Goal: Task Accomplishment & Management: Complete application form

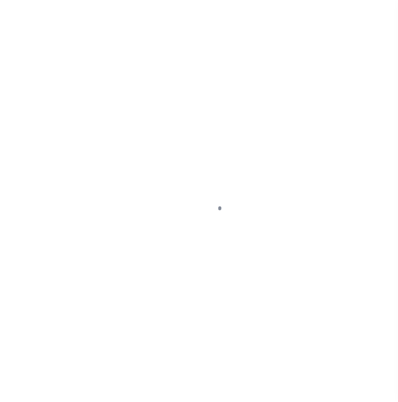
select select
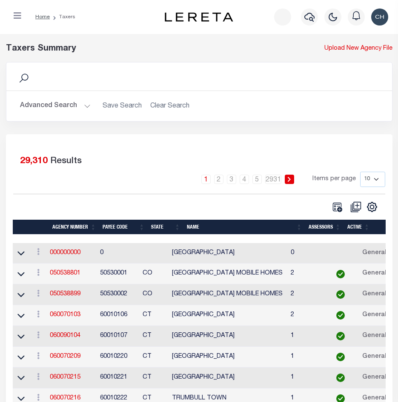
click at [86, 105] on button "Advanced Search" at bounding box center [55, 106] width 71 height 17
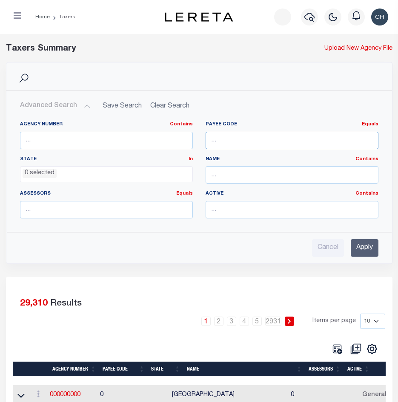
click at [226, 141] on input "number" at bounding box center [291, 140] width 173 height 17
click at [270, 141] on input "number" at bounding box center [291, 140] width 173 height 17
paste input "4102900000"
type input "4102900000"
click at [355, 253] on input "Apply" at bounding box center [365, 248] width 28 height 17
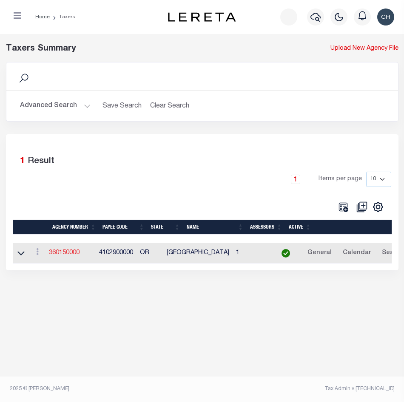
click at [74, 256] on link "360150000" at bounding box center [64, 253] width 31 height 6
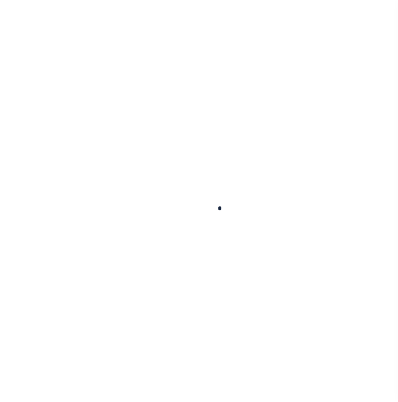
select select
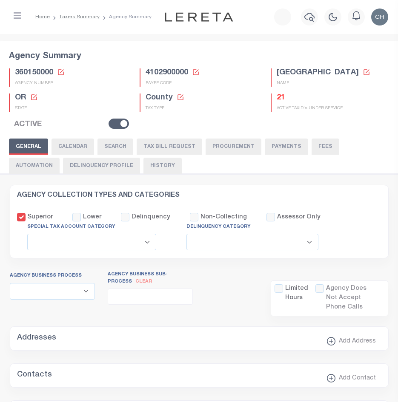
checkbox input "false"
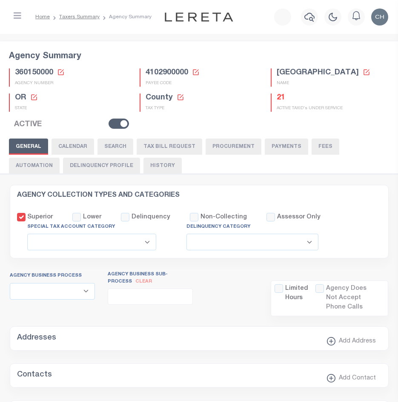
type input "4102900000"
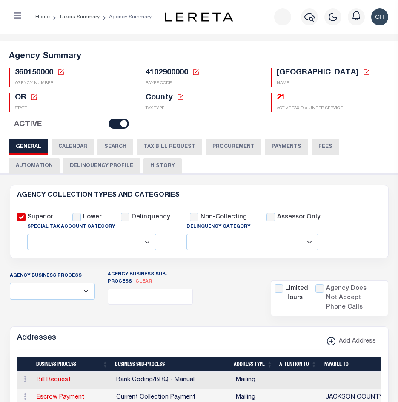
click at [165, 141] on button "TAX BILL REQUEST" at bounding box center [170, 147] width 66 height 16
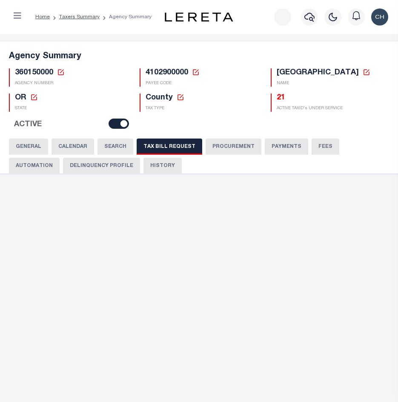
checkbox input "false"
select select "22"
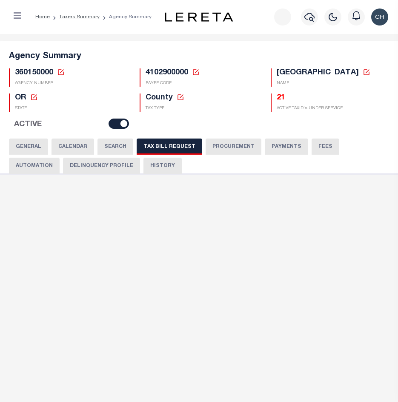
select select "true"
select select "9"
type input "LTS"
select select
type input "1"
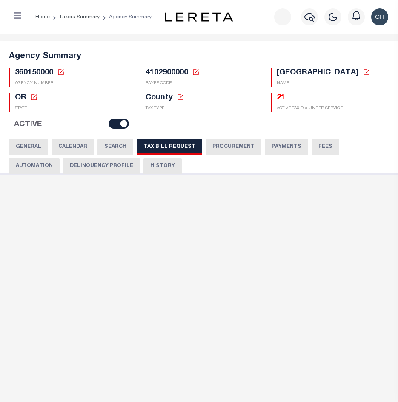
select select "4100743000"
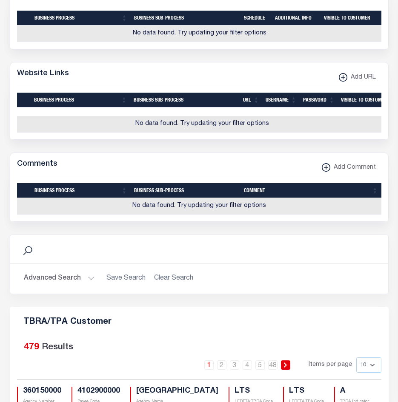
scroll to position [979, 0]
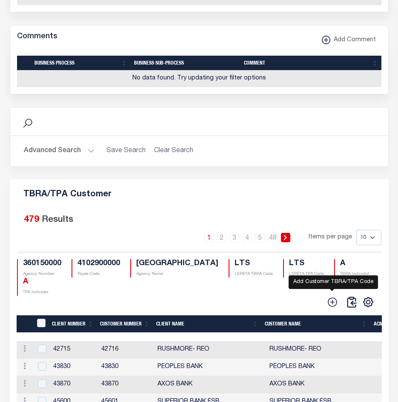
click at [333, 308] on icon at bounding box center [332, 302] width 11 height 11
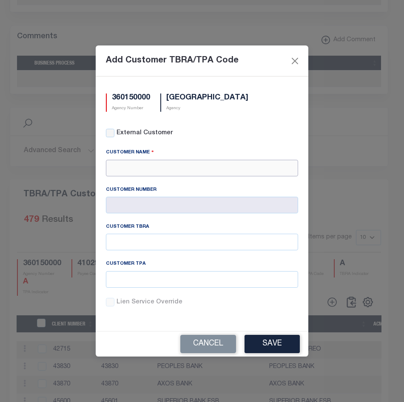
click at [186, 171] on input "text" at bounding box center [202, 168] width 192 height 17
click at [185, 185] on div "APCU" at bounding box center [201, 184] width 191 height 14
type input "APCU"
type input "2205"
click at [268, 342] on button "Save" at bounding box center [272, 344] width 55 height 18
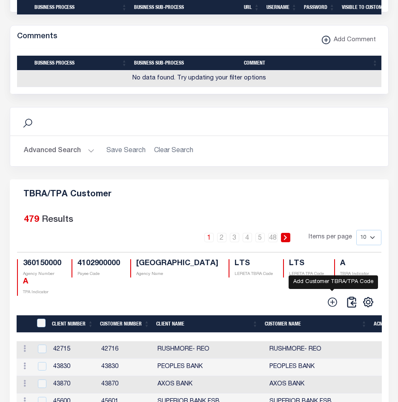
click at [336, 308] on icon at bounding box center [332, 302] width 11 height 11
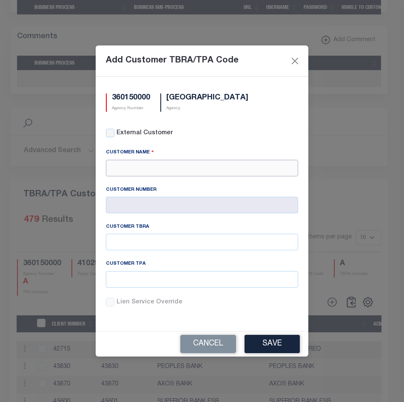
click at [169, 169] on input "text" at bounding box center [202, 168] width 192 height 17
click at [141, 187] on div "APCU" at bounding box center [201, 184] width 191 height 14
type input "APCU"
type input "2205"
click at [261, 347] on button "Save" at bounding box center [272, 344] width 55 height 18
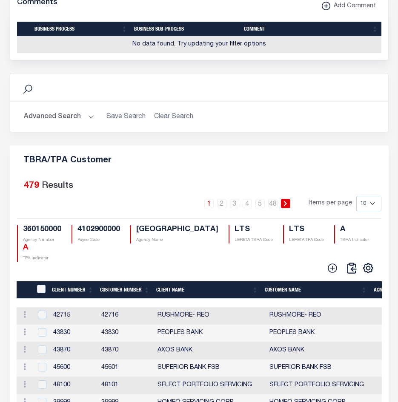
scroll to position [1231, 0]
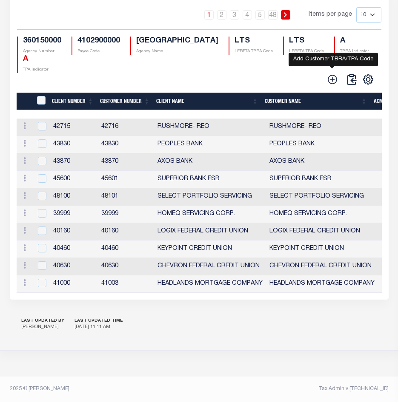
click at [331, 77] on icon at bounding box center [332, 79] width 11 height 11
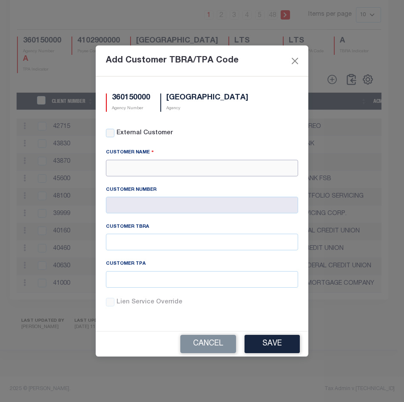
click at [151, 172] on input "text" at bounding box center [202, 168] width 192 height 17
click at [132, 197] on div "APCU" at bounding box center [202, 204] width 192 height 14
type input "APCU"
type input "2205"
type input "APCU"
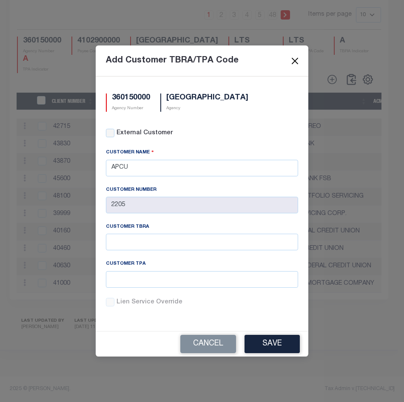
click at [295, 59] on button "Close" at bounding box center [295, 60] width 11 height 11
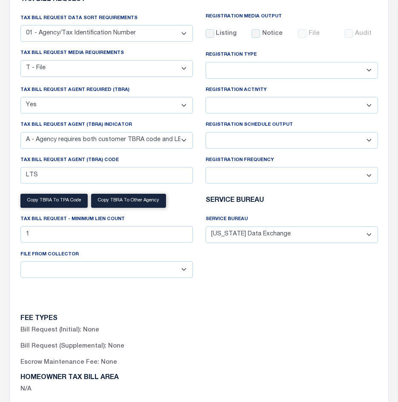
scroll to position [0, 0]
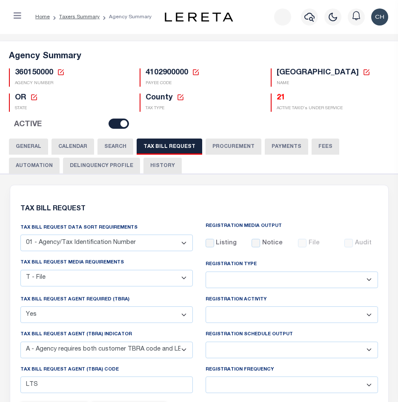
click at [14, 14] on icon "button" at bounding box center [18, 15] width 8 height 9
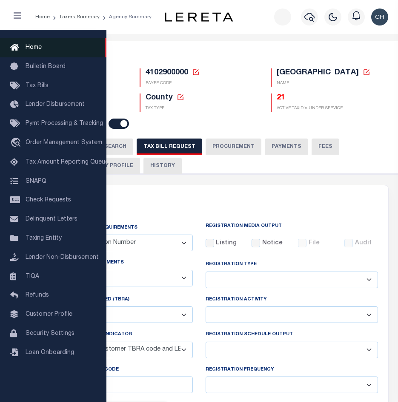
click at [26, 48] on span "Home" at bounding box center [34, 48] width 16 height 6
